Goal: Task Accomplishment & Management: Manage account settings

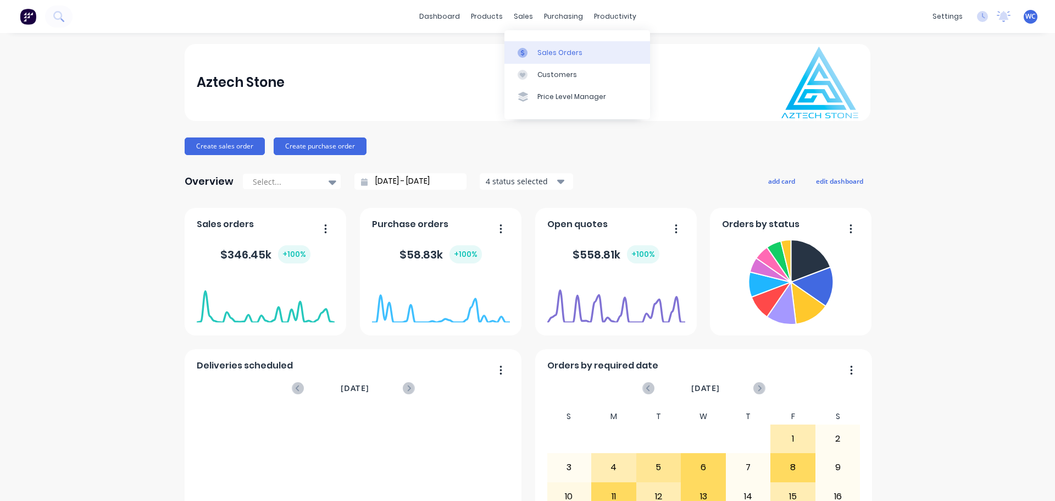
click at [548, 51] on div "Sales Orders" at bounding box center [559, 53] width 45 height 10
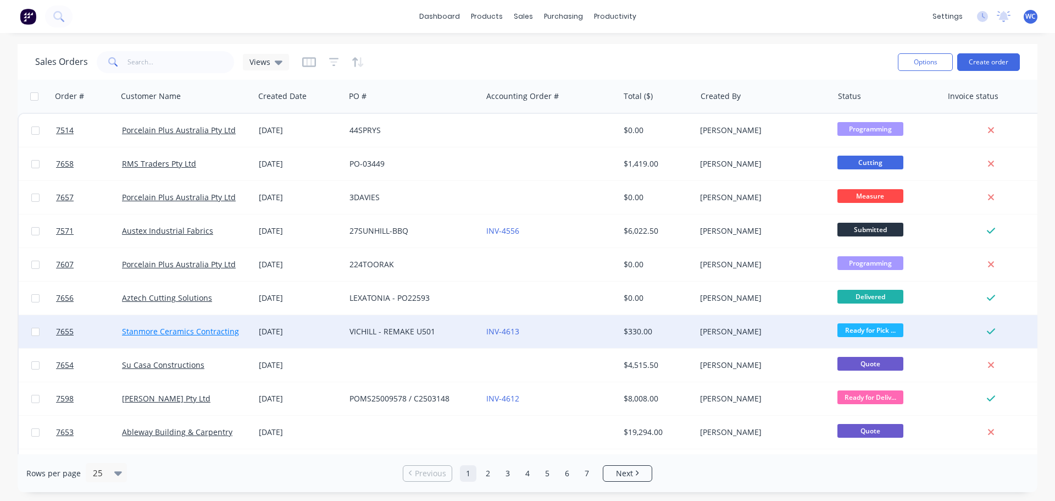
click at [188, 331] on link "Stanmore Ceramics Contracting" at bounding box center [180, 331] width 117 height 10
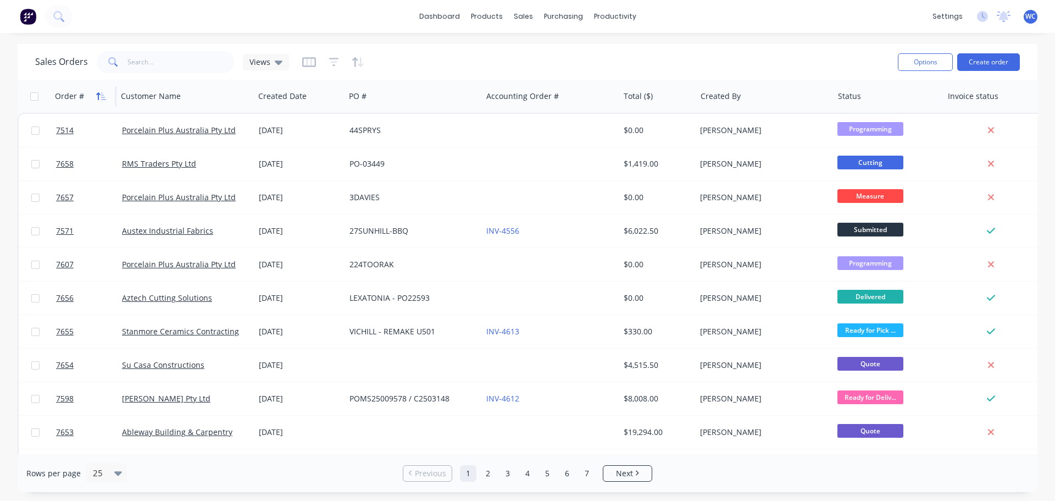
click at [104, 95] on icon "button" at bounding box center [101, 96] width 10 height 9
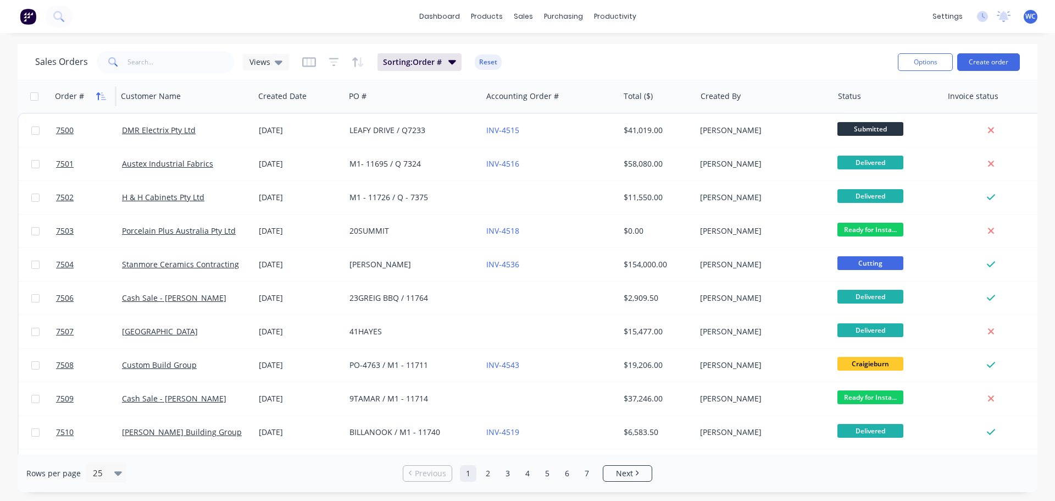
click at [100, 93] on icon "button" at bounding box center [101, 96] width 10 height 9
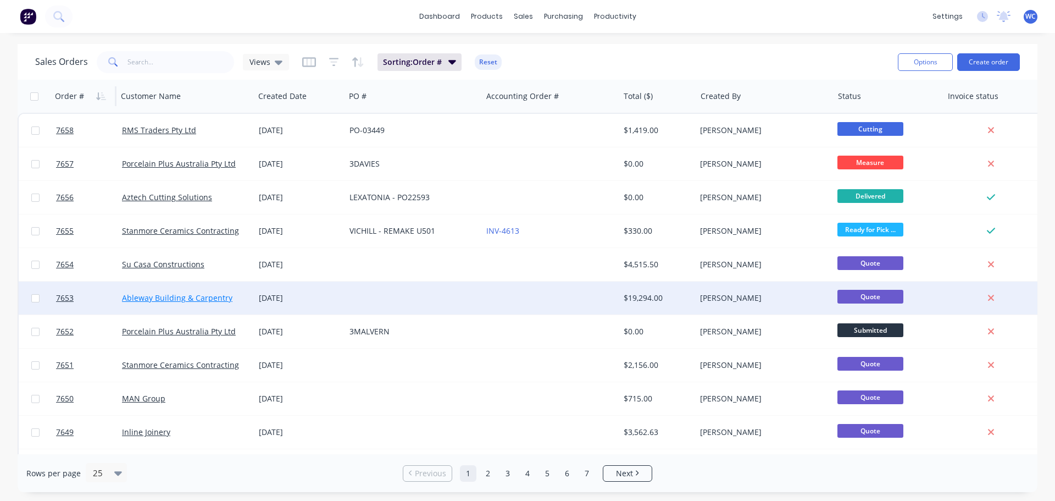
click at [165, 298] on link "Ableway Building & Carpentry" at bounding box center [177, 297] width 110 height 10
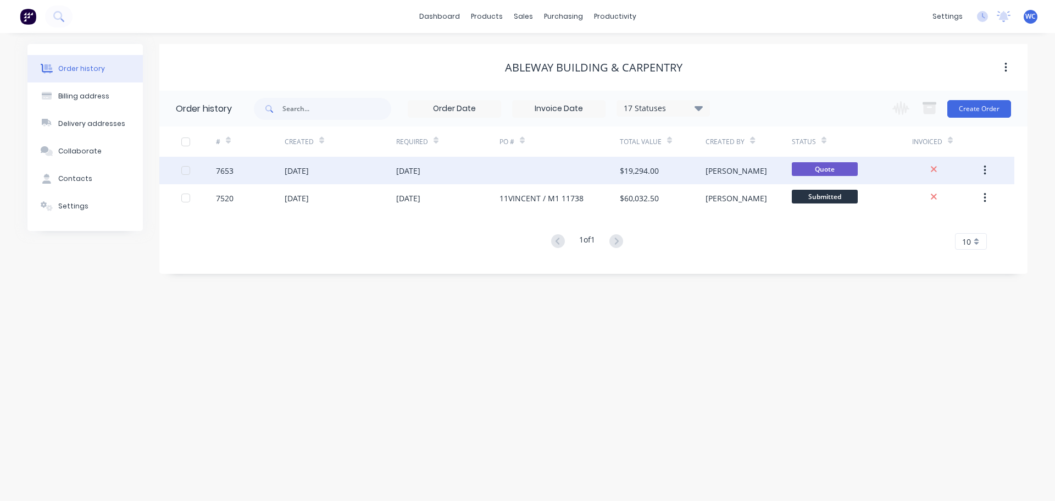
click at [342, 169] on div "[DATE]" at bounding box center [341, 170] width 112 height 27
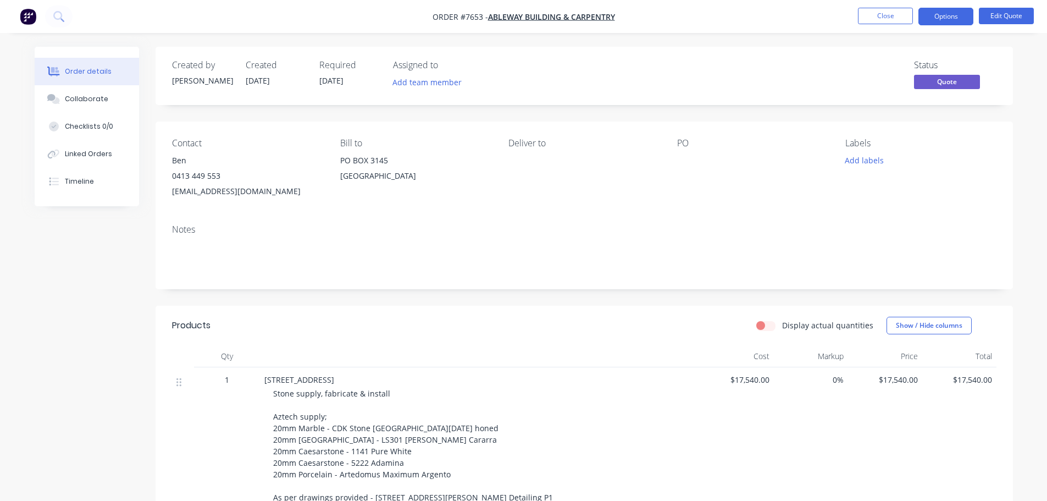
click at [462, 473] on div "Stone supply, fabricate & install Aztech supply; 20mm Marble - CDK Stone [GEOGR…" at bounding box center [484, 468] width 422 height 162
click at [987, 9] on button "Edit Quote" at bounding box center [1006, 16] width 55 height 16
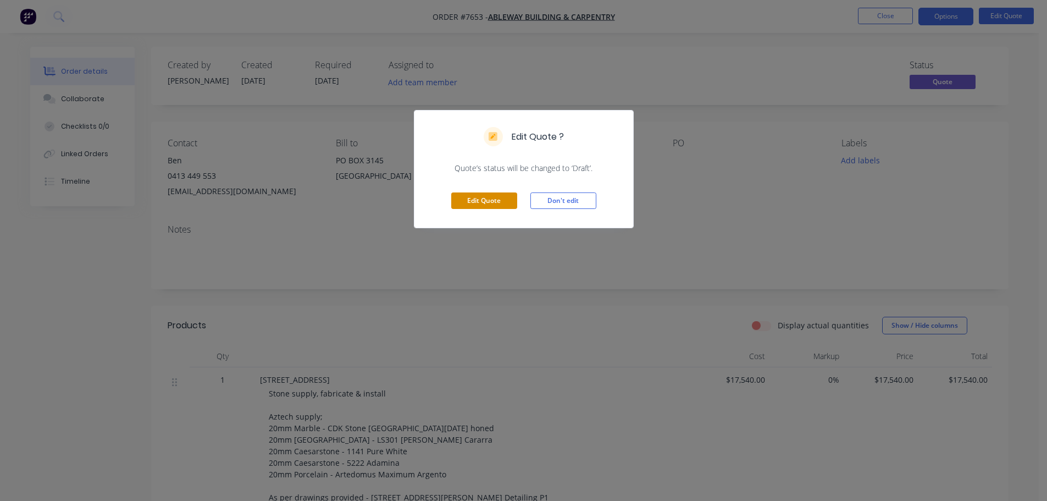
click at [491, 203] on button "Edit Quote" at bounding box center [484, 200] width 66 height 16
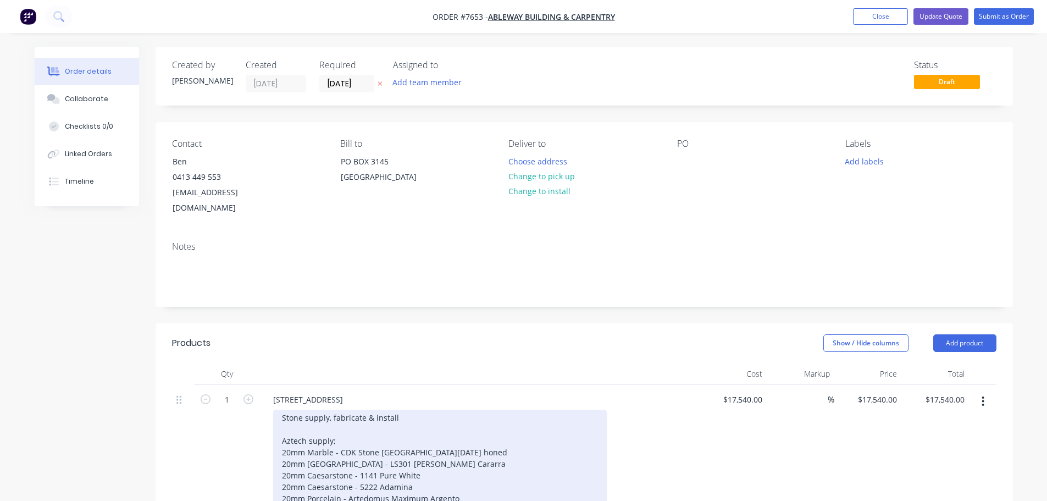
click at [459, 483] on div "Stone supply, fabricate & install Aztech supply; 20mm Marble - CDK Stone [GEOGR…" at bounding box center [440, 492] width 334 height 166
click at [509, 481] on div "Stone supply, fabricate & install Aztech supply; 20mm Marble - CDK Stone [GEOGR…" at bounding box center [455, 492] width 364 height 166
drag, startPoint x: 555, startPoint y: 483, endPoint x: 574, endPoint y: 498, distance: 25.0
click at [555, 482] on div "Stone supply, fabricate & install Aztech supply; 20mm Marble - CDK Stone [GEOGR…" at bounding box center [459, 492] width 373 height 166
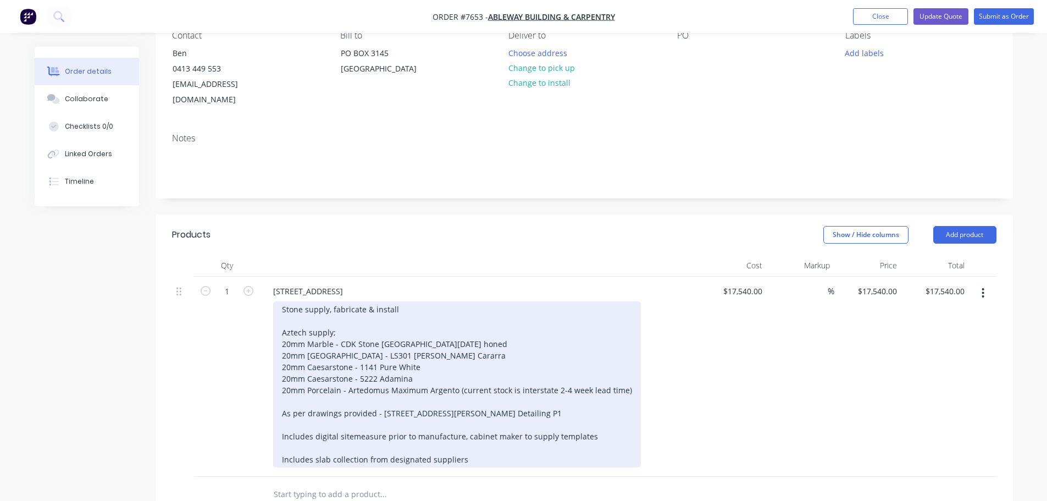
scroll to position [110, 0]
click at [447, 324] on div "Stone supply, fabricate & install Aztech supply; 20mm Marble - CDK Stone [GEOGR…" at bounding box center [457, 383] width 368 height 166
click at [565, 396] on div "Stone supply, fabricate & install Aztech supply; 20mm Marble - CDK Stone Saint …" at bounding box center [457, 383] width 368 height 166
